Goal: Transaction & Acquisition: Purchase product/service

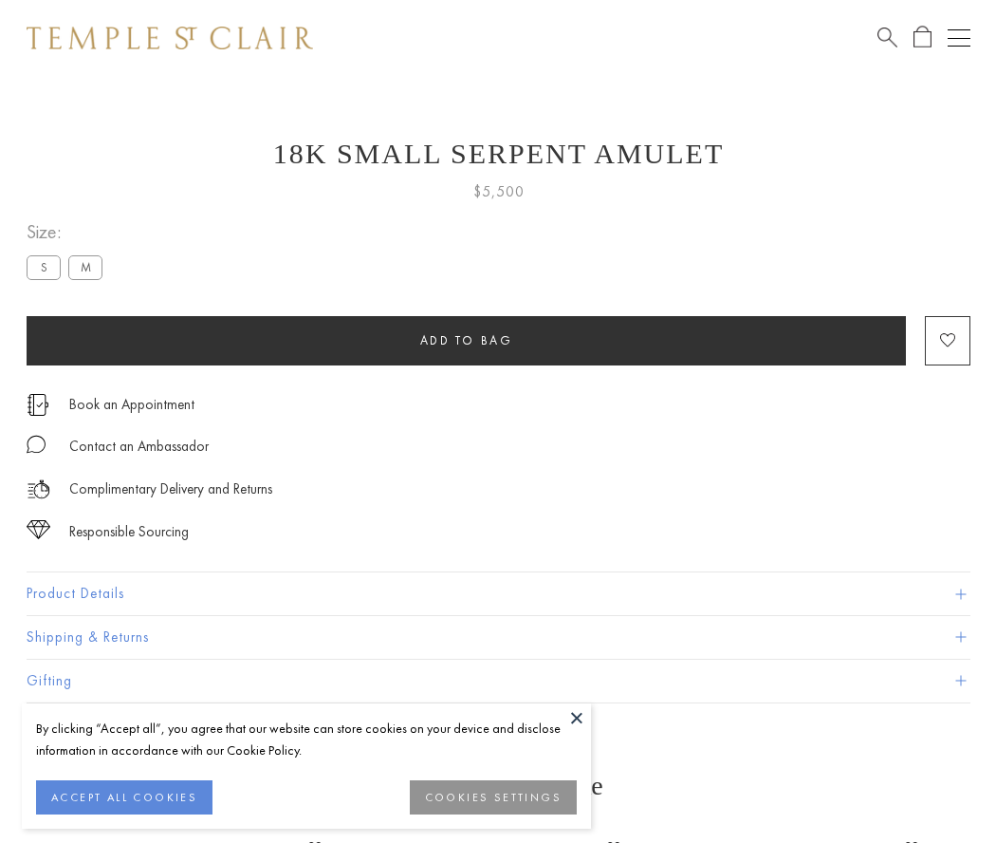
scroll to position [74, 0]
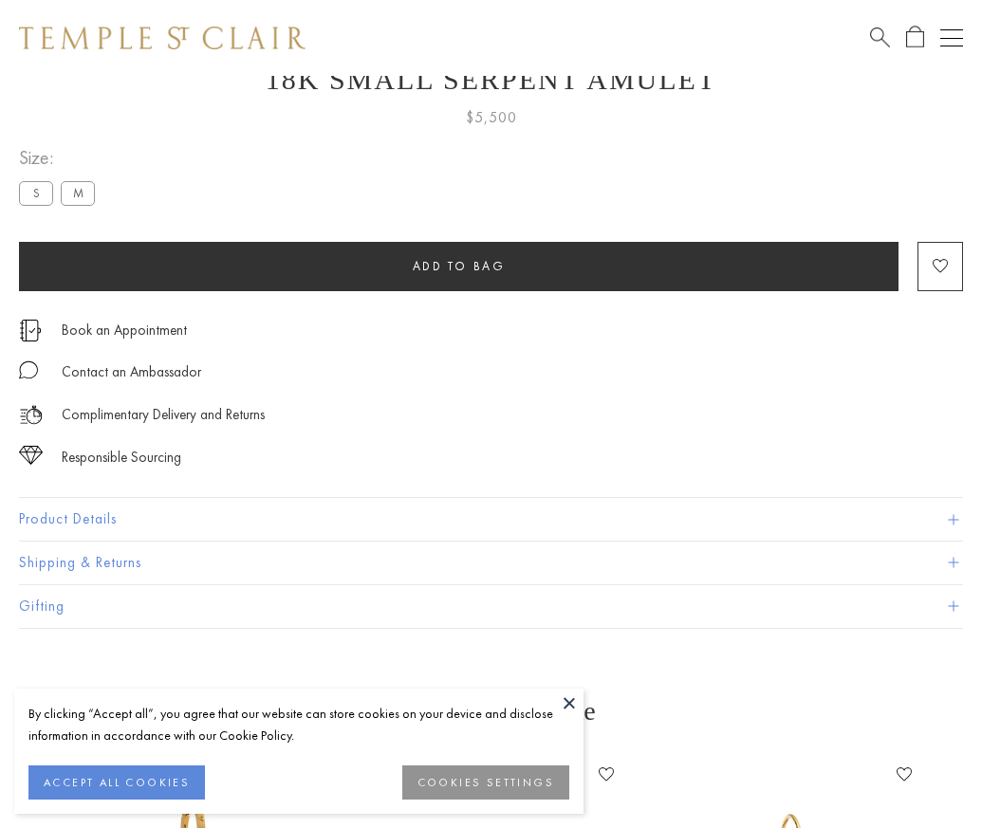
click at [458, 266] on span "Add to bag" at bounding box center [459, 266] width 93 height 16
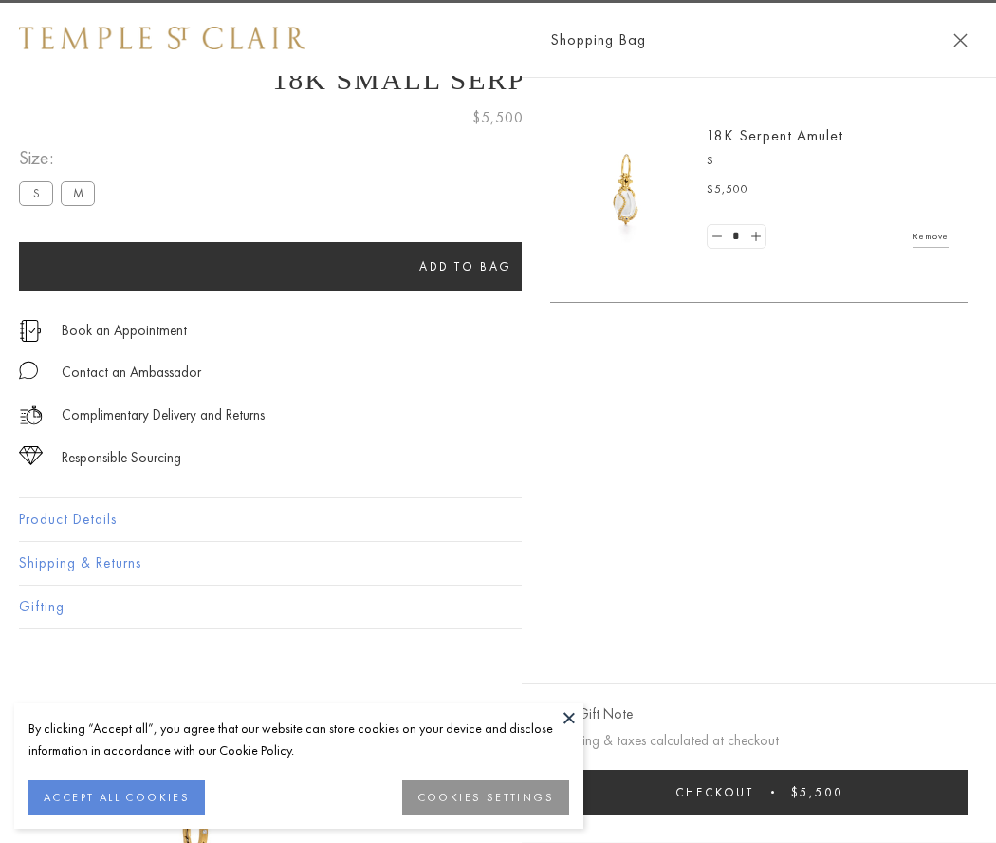
click at [771, 791] on span "submit" at bounding box center [772, 791] width 3 height 3
